Goal: Transaction & Acquisition: Purchase product/service

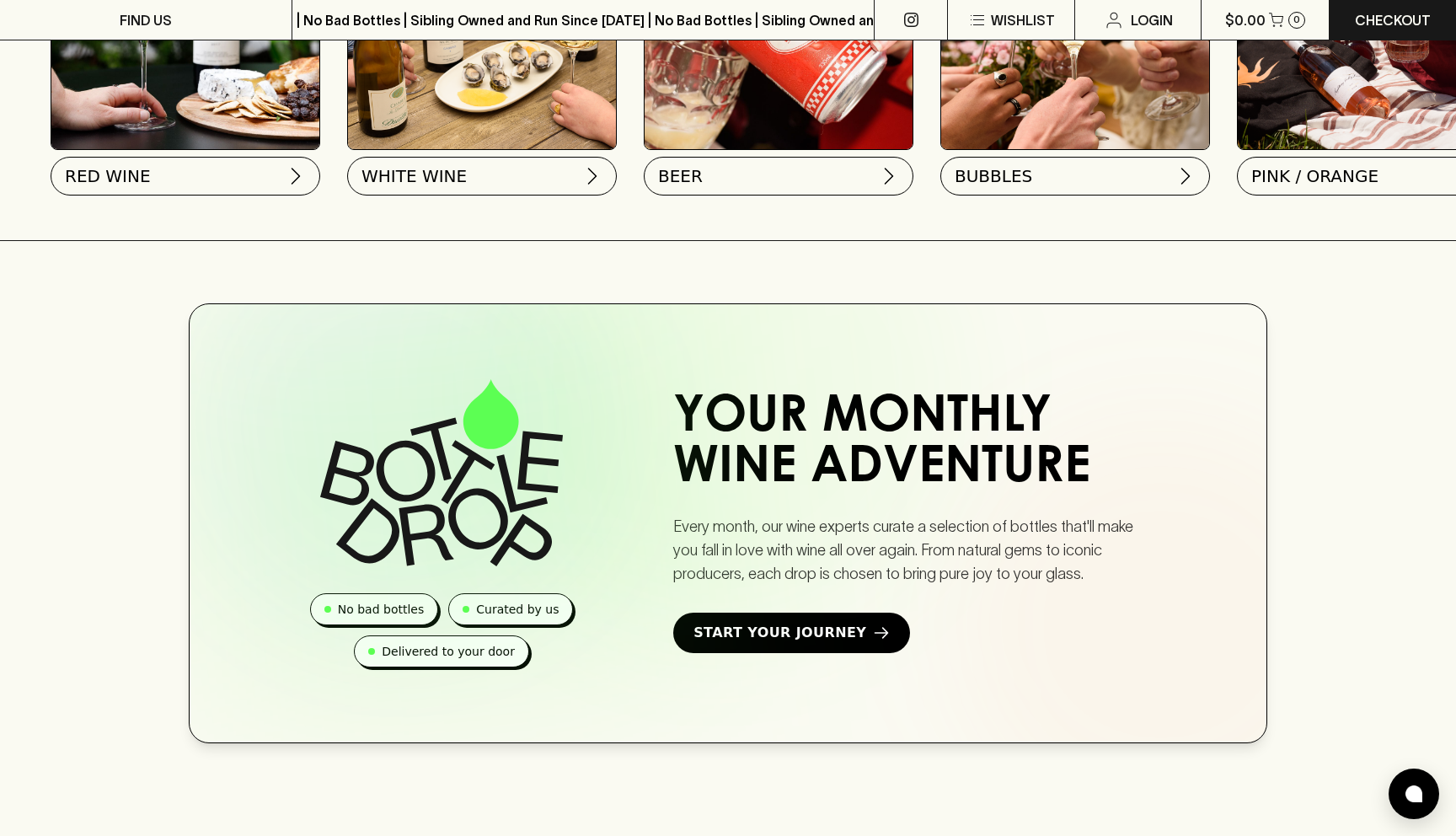
scroll to position [698, 0]
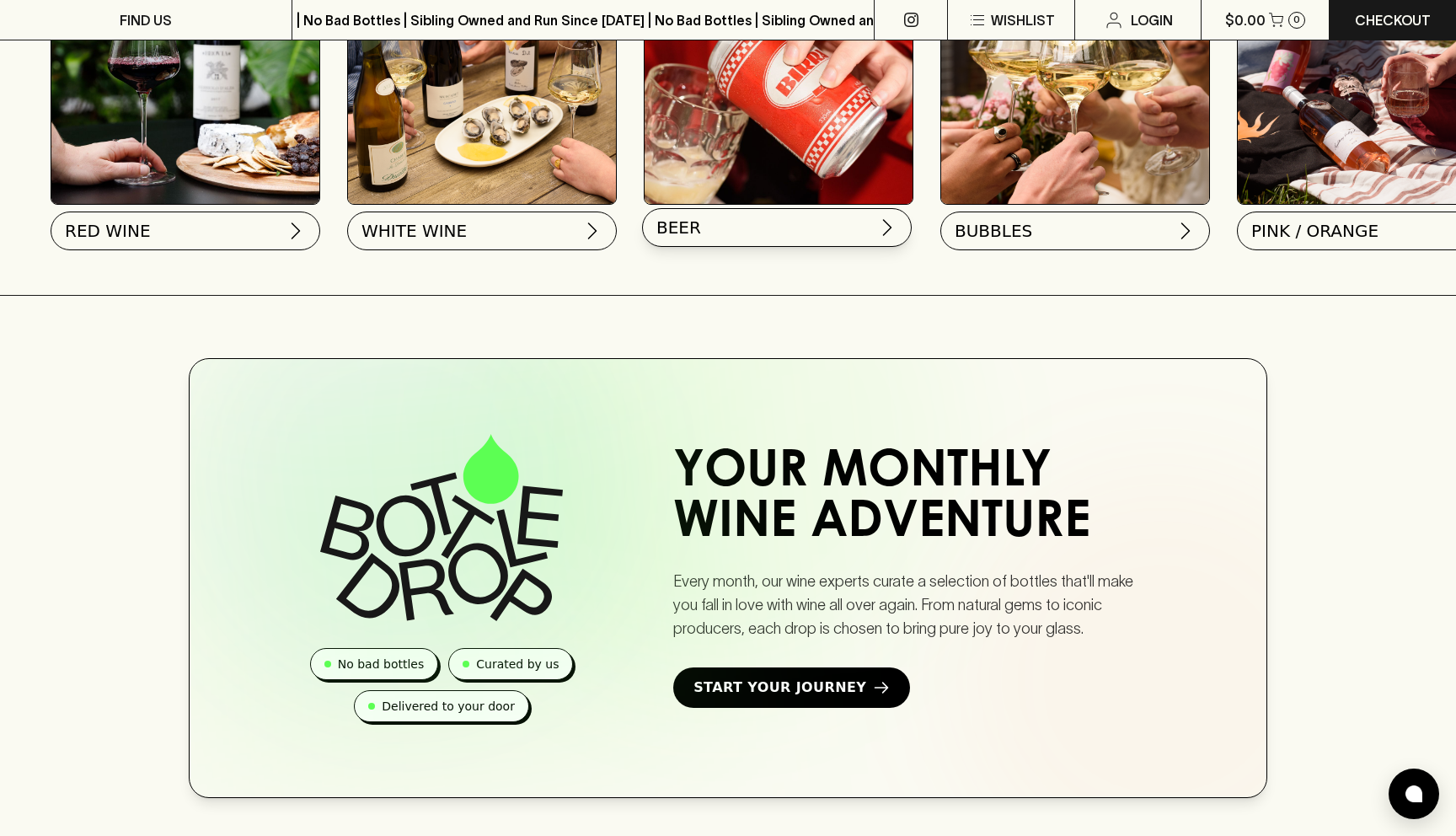
click at [813, 238] on button "BEER" at bounding box center [777, 228] width 270 height 39
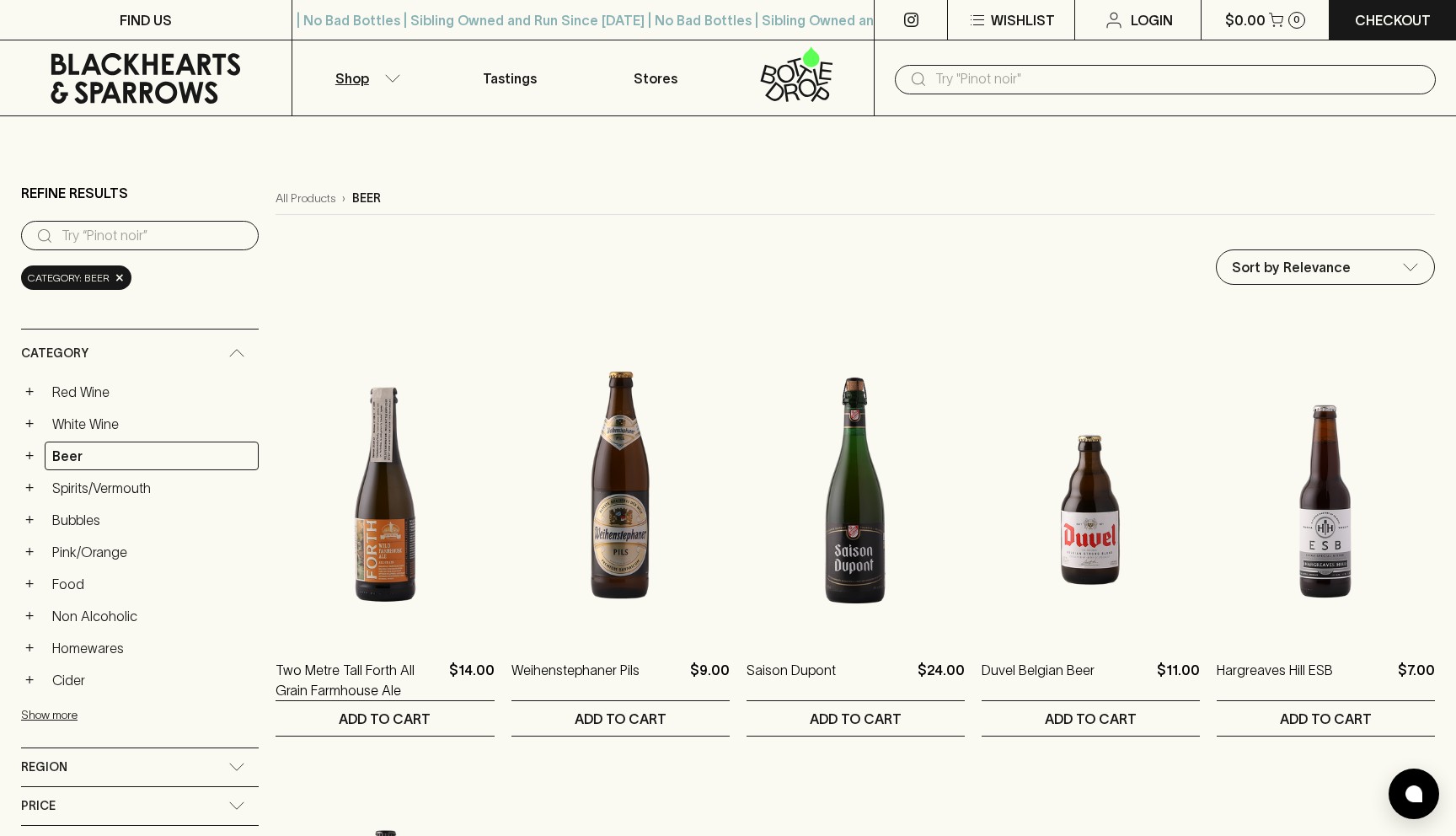
scroll to position [689, 0]
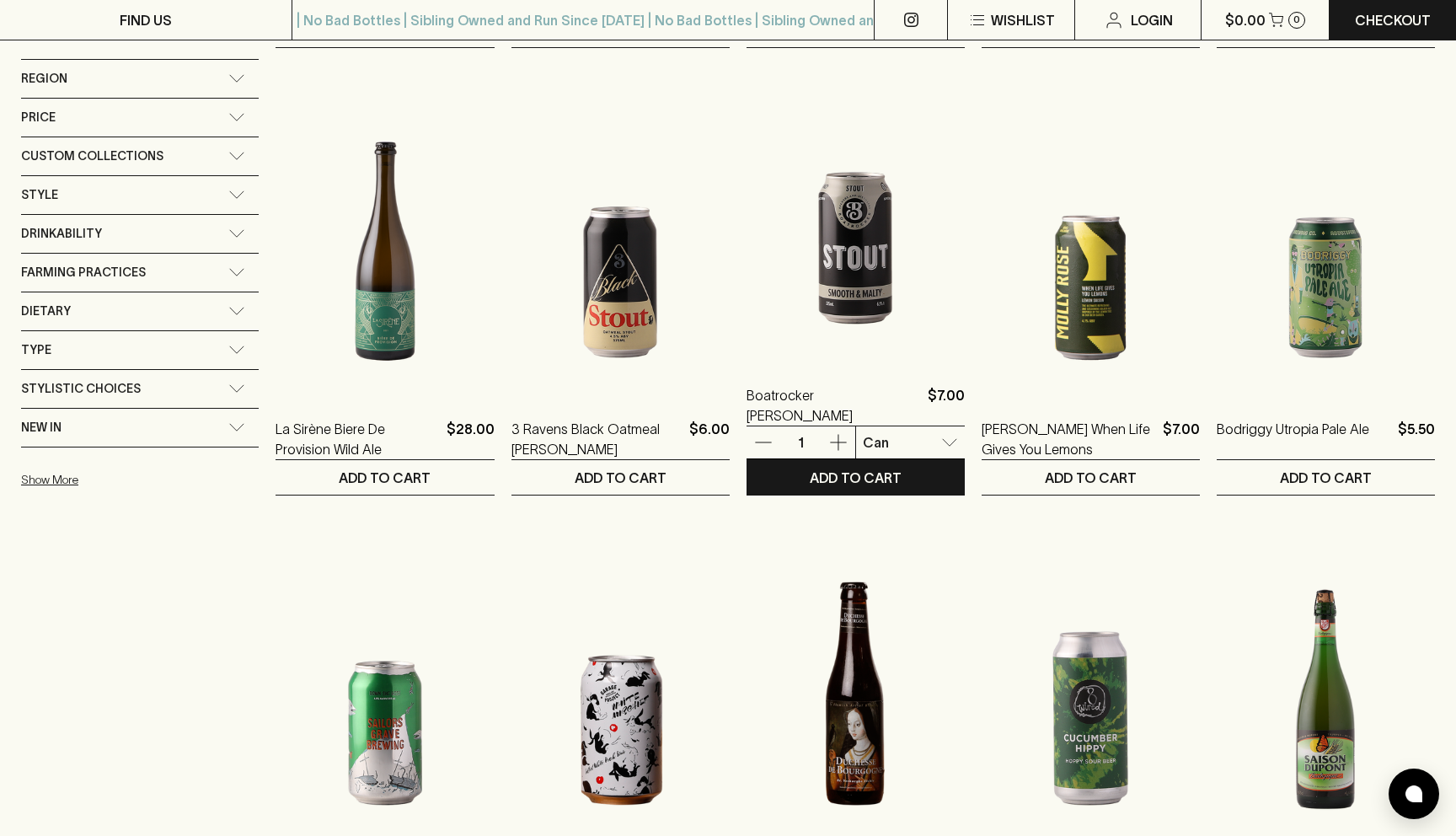
click at [906, 512] on li "4 Pack" at bounding box center [899, 504] width 111 height 30
drag, startPoint x: 931, startPoint y: 535, endPoint x: 930, endPoint y: 563, distance: 28.0
click at [931, 535] on li "Slab of 24" at bounding box center [899, 534] width 111 height 30
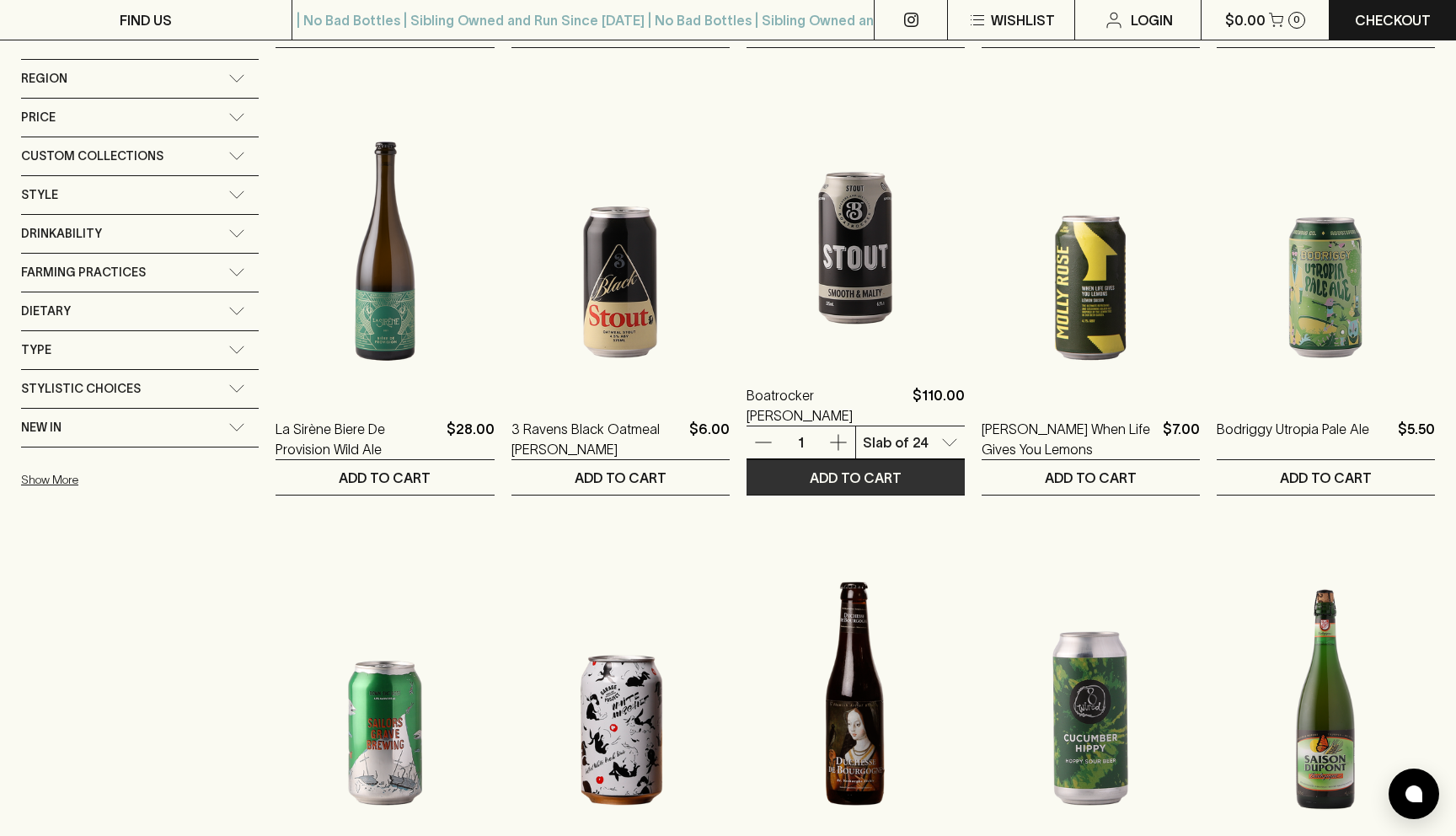
click at [920, 480] on button "ADD TO CART" at bounding box center [856, 477] width 219 height 34
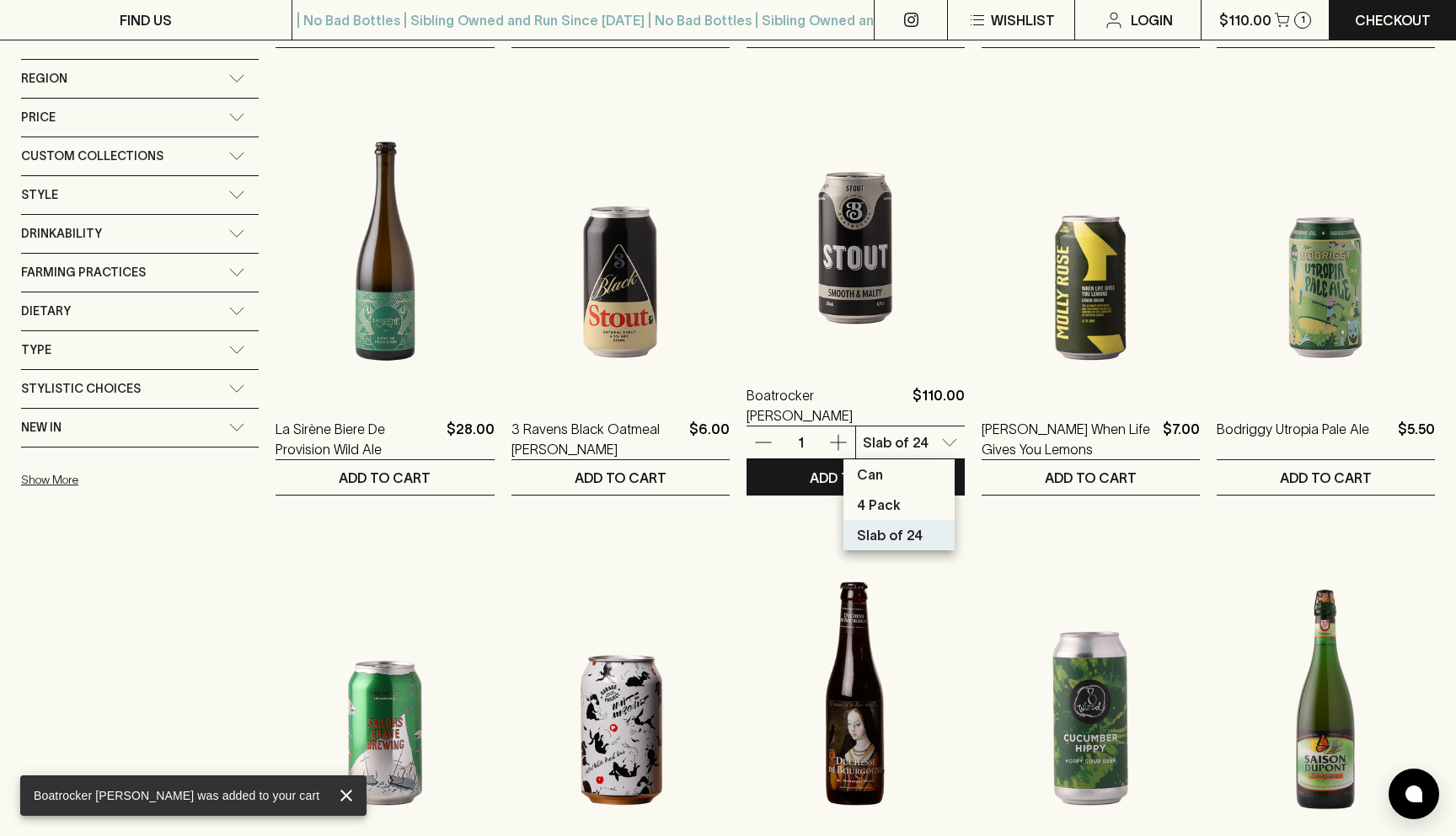
click at [925, 505] on li "4 Pack" at bounding box center [899, 504] width 111 height 30
type input "1"
click at [956, 570] on ol "Two Metre Tall Forth All Grain Farmhouse Ale $14.00 1 ADD TO CART Weihenstephan…" at bounding box center [855, 504] width 1160 height 1774
click at [909, 485] on button "ADD TO CART" at bounding box center [856, 477] width 219 height 34
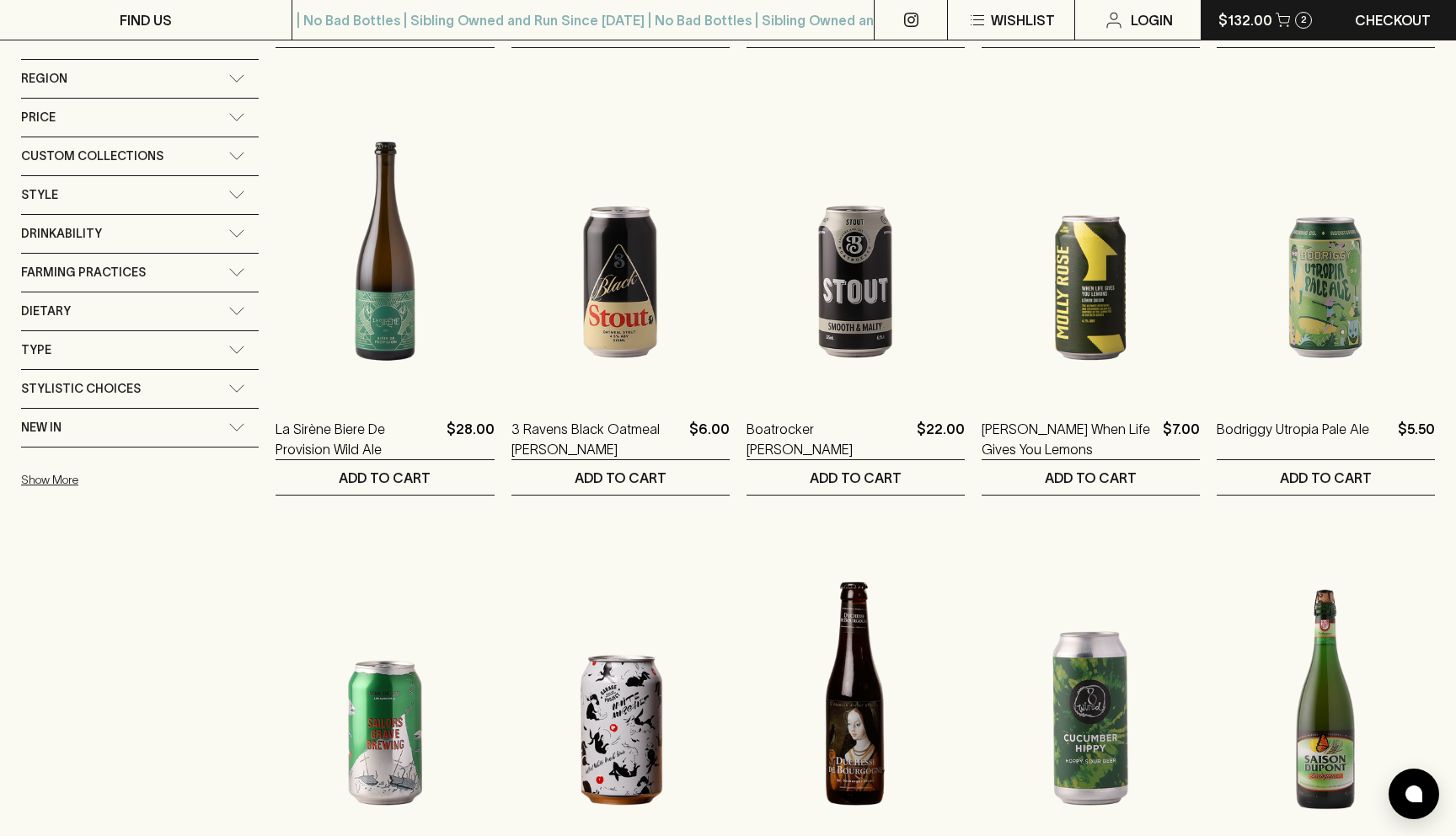
click at [1272, 24] on button "$132.00 2" at bounding box center [1266, 20] width 127 height 40
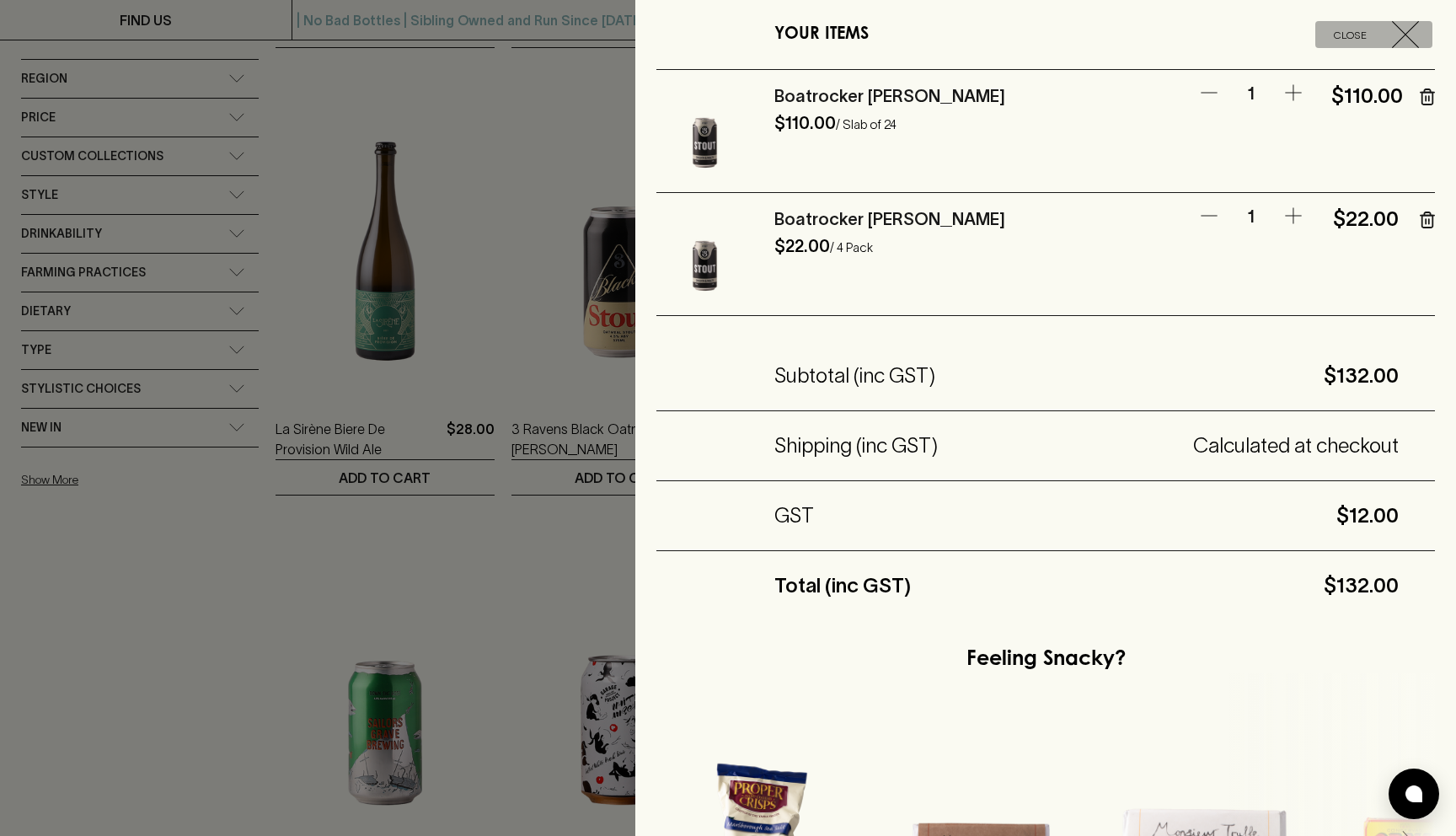
click at [1412, 31] on icon "button" at bounding box center [1406, 35] width 27 height 27
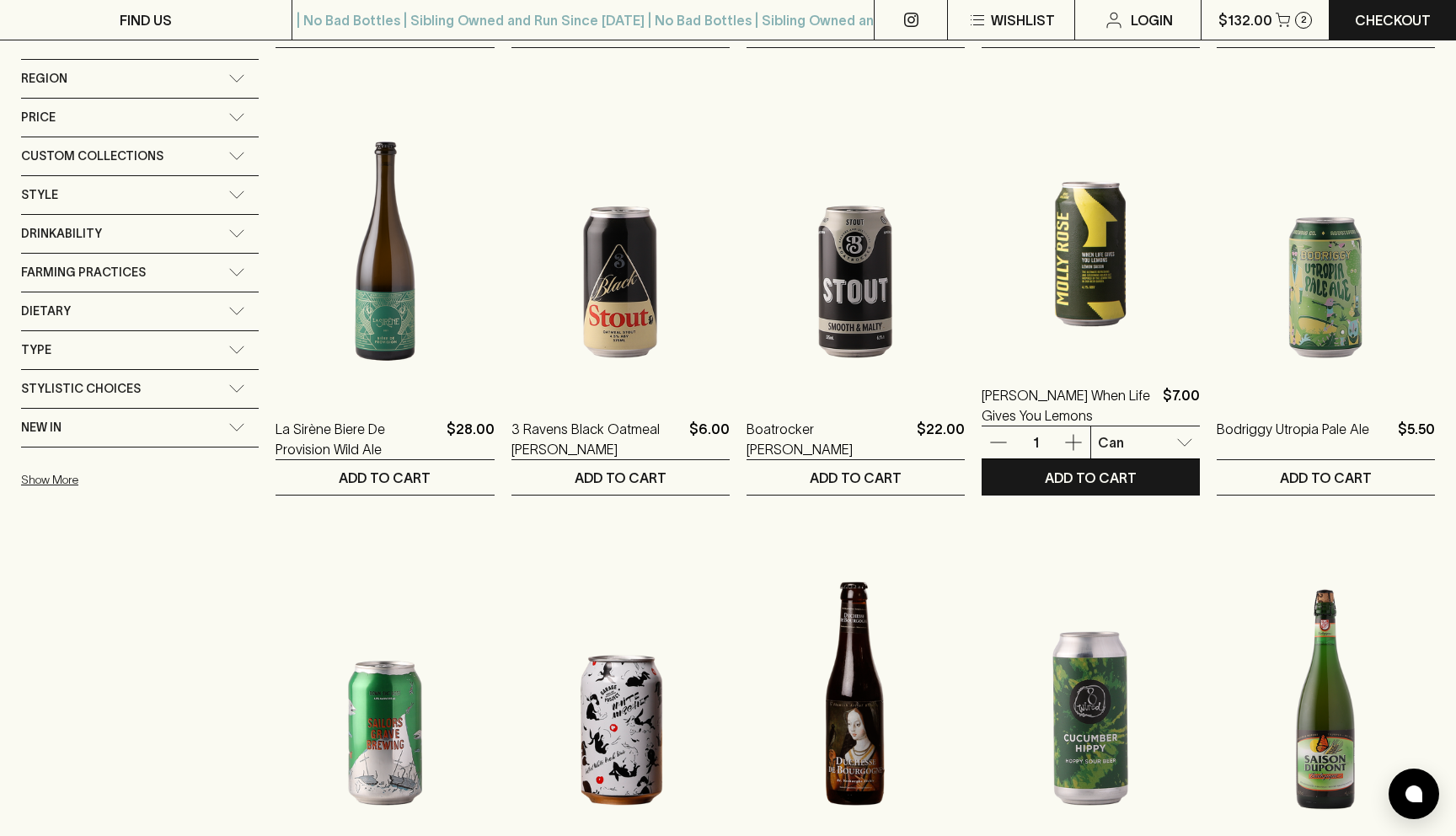
click at [1141, 540] on li "4 Pack" at bounding box center [1140, 538] width 111 height 30
type input "1"
